Goal: Task Accomplishment & Management: Complete application form

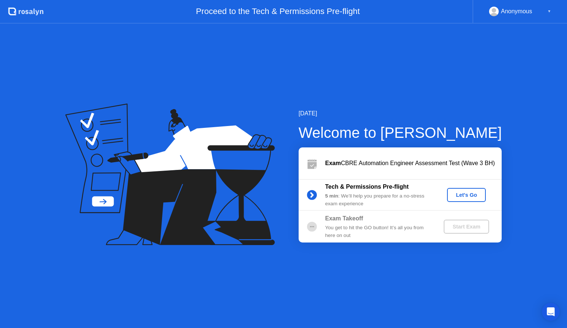
click at [466, 195] on div "Let's Go" at bounding box center [466, 195] width 33 height 6
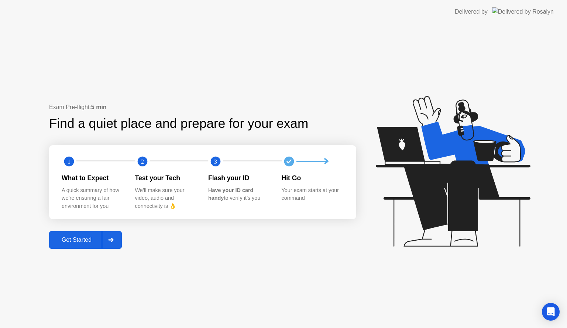
click at [82, 240] on div "Get Started" at bounding box center [76, 240] width 51 height 7
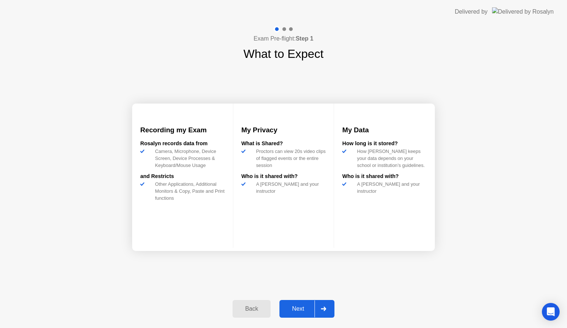
click at [294, 307] on div "Next" at bounding box center [298, 309] width 33 height 7
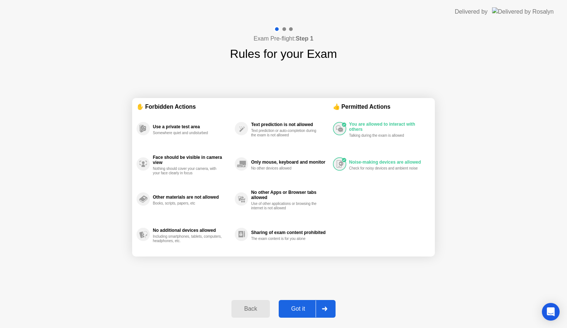
click at [294, 307] on div "Got it" at bounding box center [298, 309] width 35 height 7
select select "**********"
select select "*******"
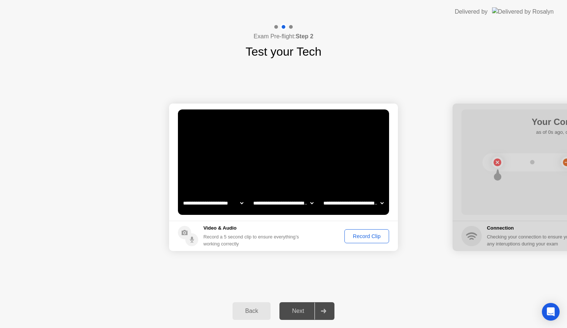
click at [371, 236] on div "Record Clip" at bounding box center [366, 237] width 39 height 6
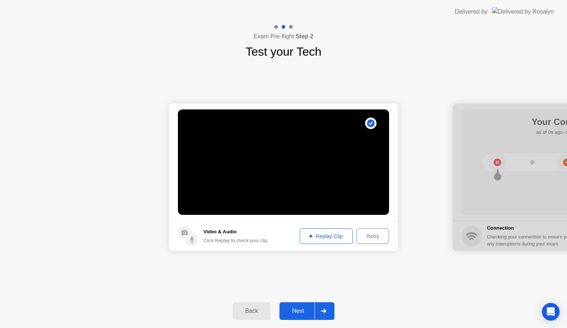
click at [339, 237] on div "Replay Clip" at bounding box center [326, 237] width 48 height 6
click at [431, 272] on div "**********" at bounding box center [283, 178] width 567 height 234
click at [297, 306] on button "Next" at bounding box center [306, 312] width 55 height 18
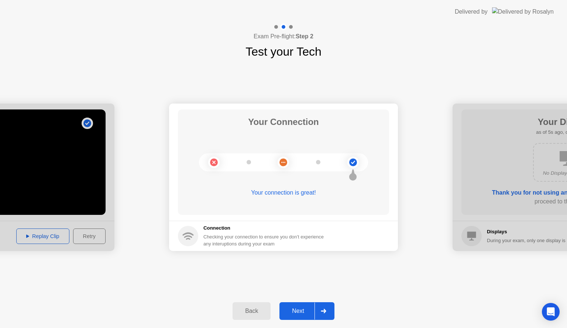
click at [300, 312] on div "Next" at bounding box center [298, 311] width 33 height 7
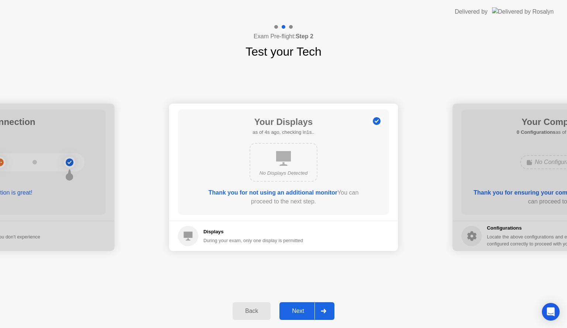
click at [300, 312] on div "Next" at bounding box center [298, 311] width 33 height 7
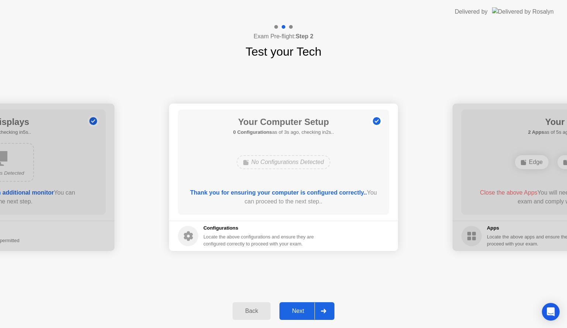
click at [300, 312] on div "Next" at bounding box center [298, 311] width 33 height 7
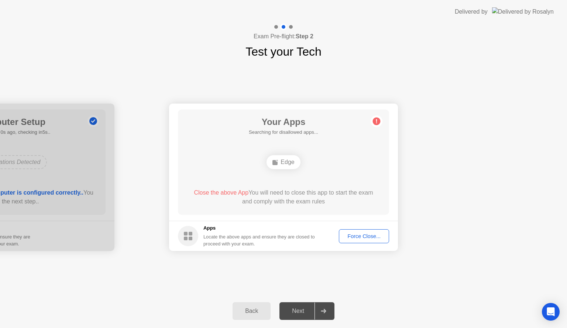
click at [342, 164] on div "Edge" at bounding box center [283, 162] width 169 height 20
click at [349, 235] on div "Force Close..." at bounding box center [363, 237] width 45 height 6
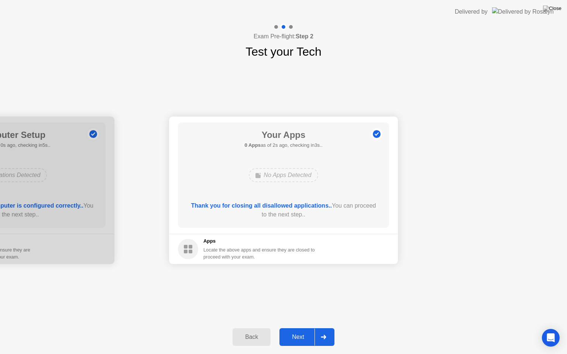
click at [301, 328] on div "Next" at bounding box center [298, 337] width 33 height 7
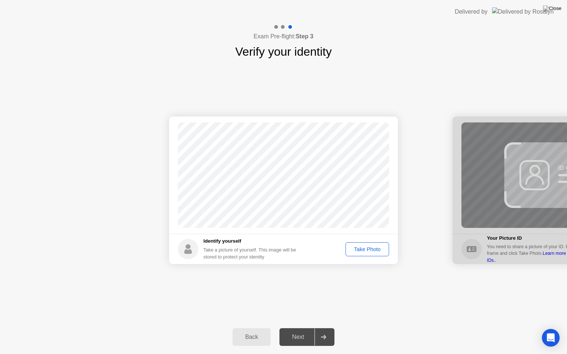
click at [369, 252] on div "Take Photo" at bounding box center [367, 249] width 38 height 6
click at [299, 328] on div "Next" at bounding box center [298, 337] width 33 height 7
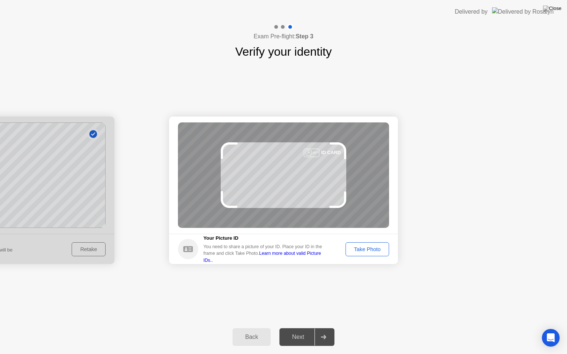
click at [364, 252] on div "Take Photo" at bounding box center [367, 249] width 38 height 6
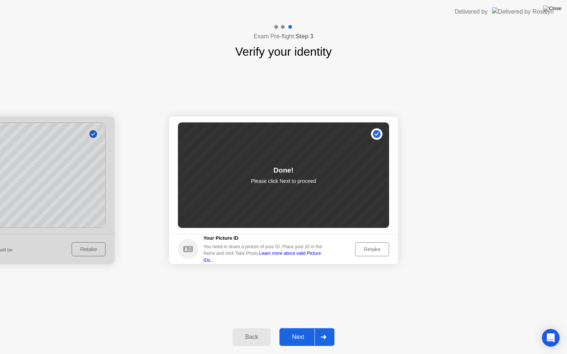
click at [302, 328] on div "Next" at bounding box center [298, 337] width 33 height 7
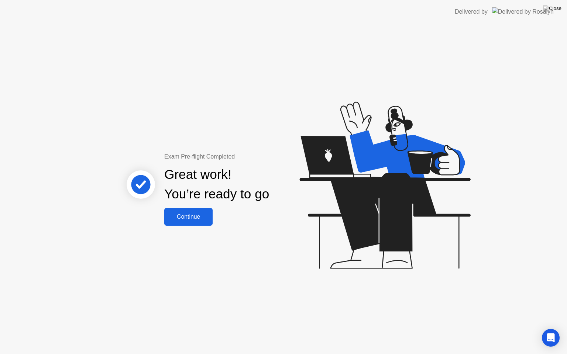
click at [194, 219] on div "Continue" at bounding box center [188, 217] width 44 height 7
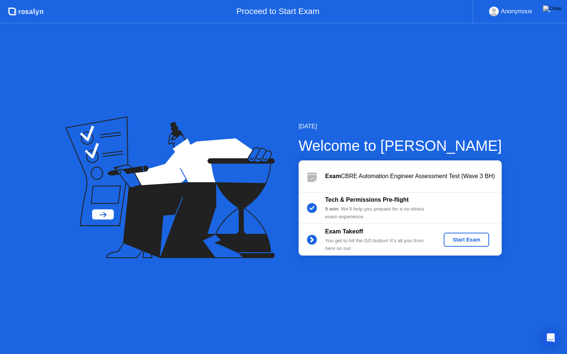
click at [462, 242] on div "Start Exam" at bounding box center [465, 240] width 39 height 6
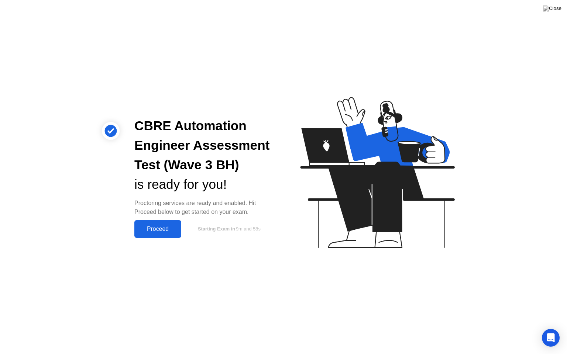
click at [169, 228] on div "Proceed" at bounding box center [158, 229] width 42 height 7
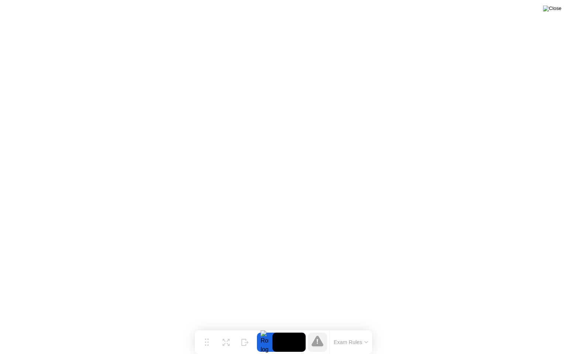
click at [558, 9] on img at bounding box center [552, 9] width 18 height 6
